Goal: Transaction & Acquisition: Purchase product/service

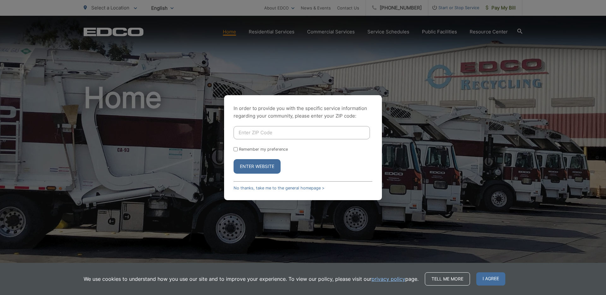
click at [247, 134] on input "Enter ZIP Code" at bounding box center [302, 132] width 136 height 13
type input "91977"
click at [236, 150] on input "Remember my preference" at bounding box center [236, 149] width 4 height 4
checkbox input "true"
click at [254, 167] on button "Enter Website" at bounding box center [257, 166] width 47 height 15
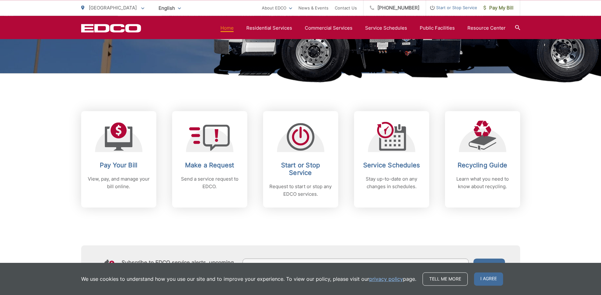
scroll to position [210, 0]
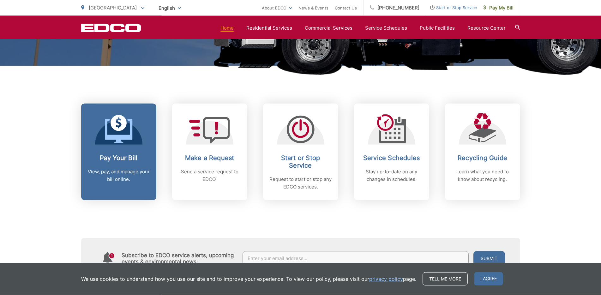
click at [121, 137] on icon at bounding box center [118, 131] width 27 height 24
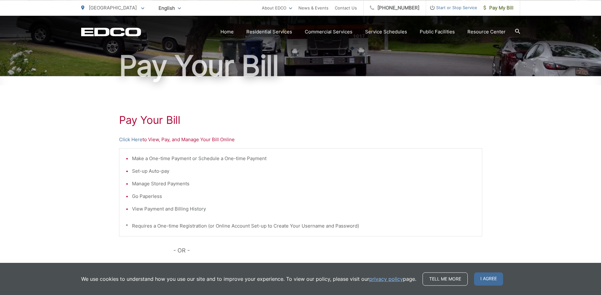
scroll to position [53, 0]
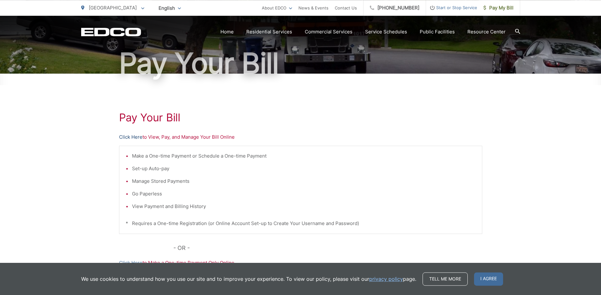
click at [134, 137] on link "Click Here" at bounding box center [130, 137] width 23 height 8
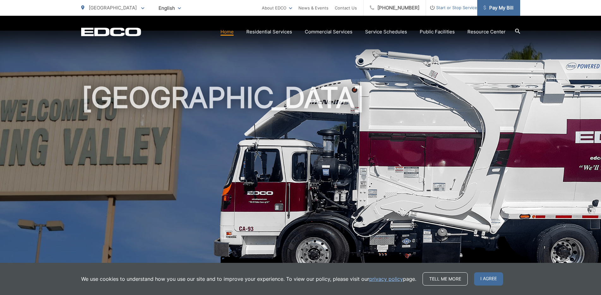
click at [501, 7] on span "Pay My Bill" at bounding box center [498, 8] width 30 height 8
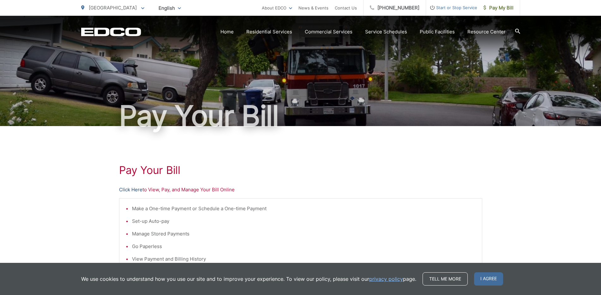
click at [132, 190] on link "Click Here" at bounding box center [130, 190] width 23 height 8
